Goal: Check status: Check status

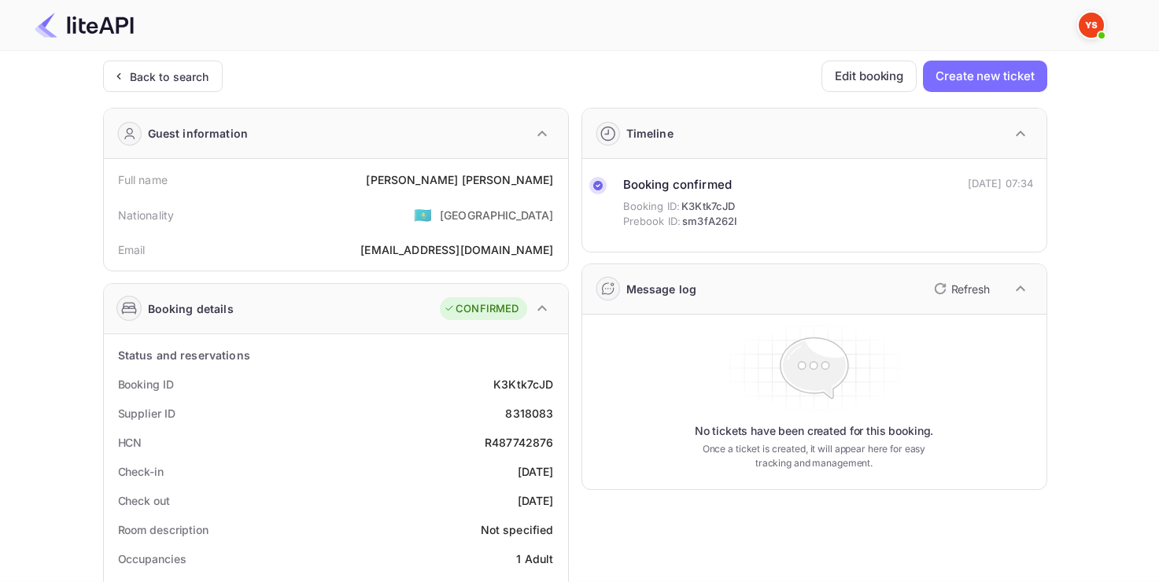
click at [131, 76] on div "Back to search" at bounding box center [169, 76] width 79 height 17
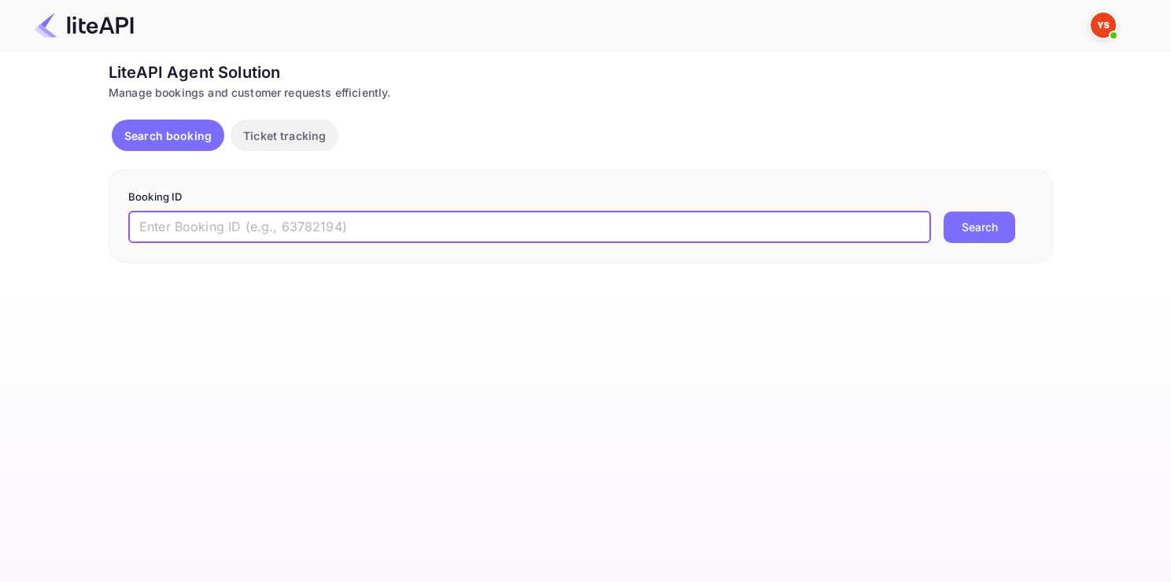
click at [274, 242] on input "text" at bounding box center [529, 227] width 803 height 31
paste input "8050431"
type input "8050431"
click at [944, 212] on button "Search" at bounding box center [980, 227] width 72 height 31
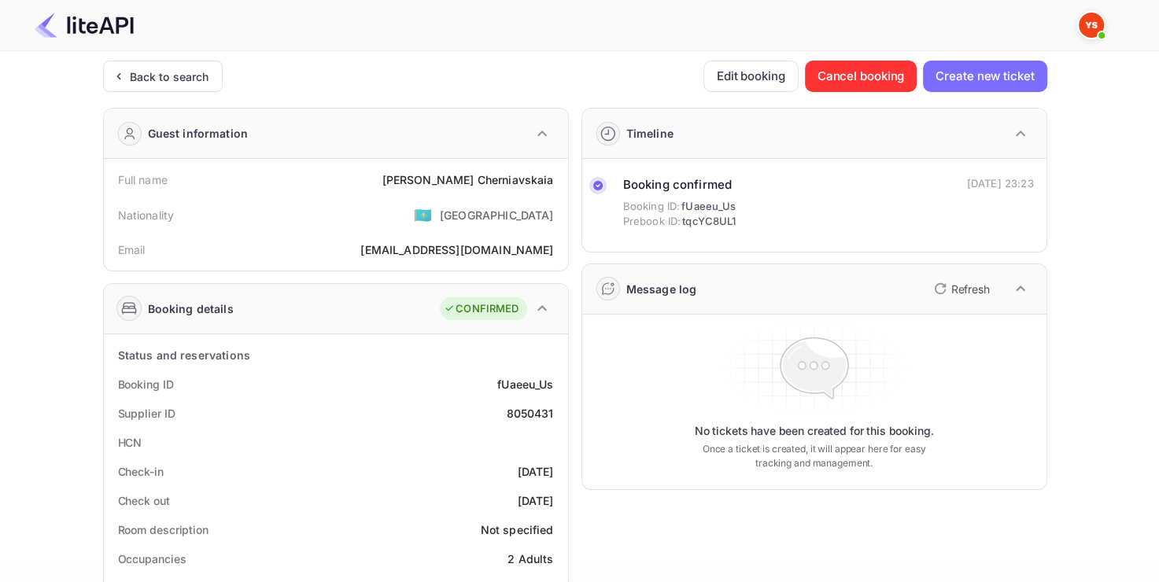
click at [173, 91] on div "Back to search" at bounding box center [163, 76] width 120 height 31
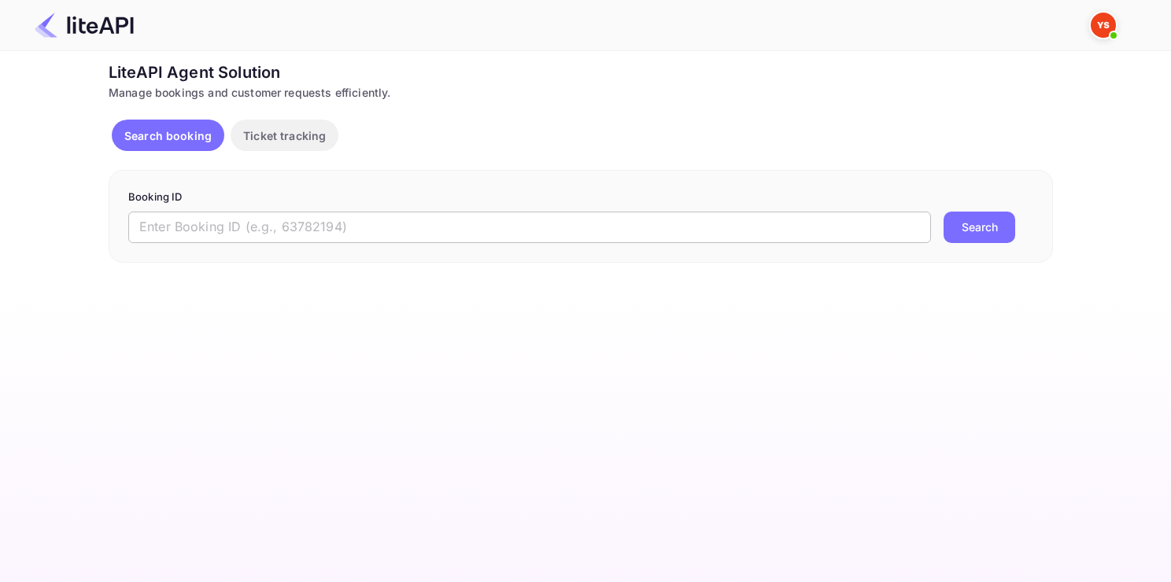
click at [267, 220] on input "text" at bounding box center [529, 227] width 803 height 31
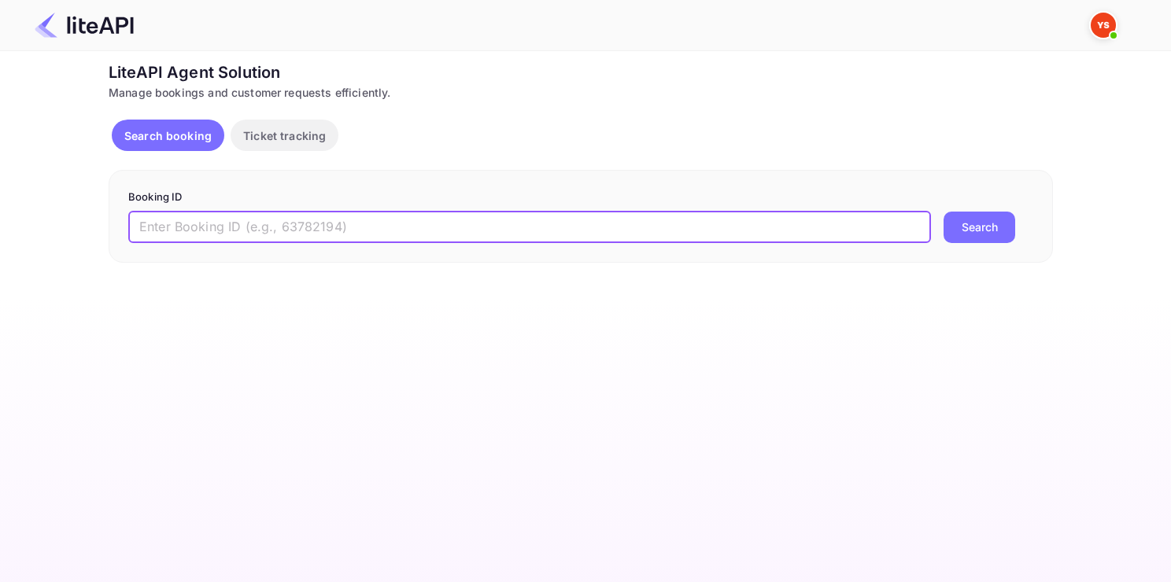
paste input "8462359"
type input "8462359"
click at [998, 223] on button "Search" at bounding box center [980, 227] width 72 height 31
